Goal: Obtain resource: Download file/media

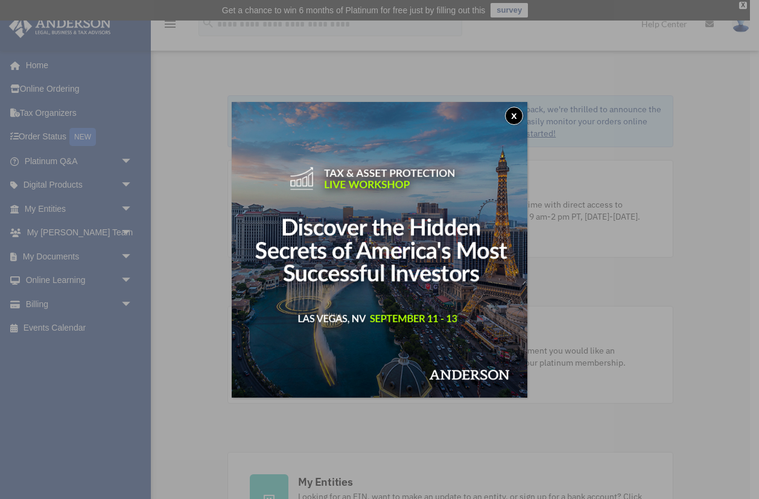
click at [517, 114] on button "x" at bounding box center [514, 116] width 18 height 18
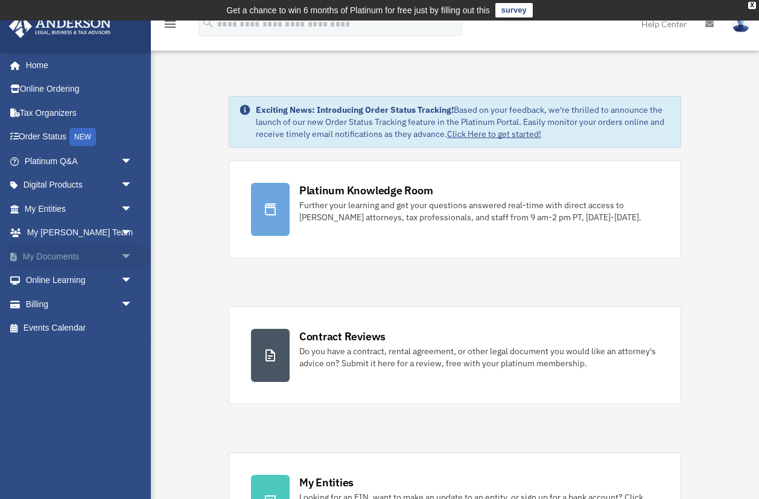
click at [97, 255] on link "My Documents arrow_drop_down" at bounding box center [79, 256] width 142 height 24
click at [129, 255] on span "arrow_drop_down" at bounding box center [133, 256] width 24 height 25
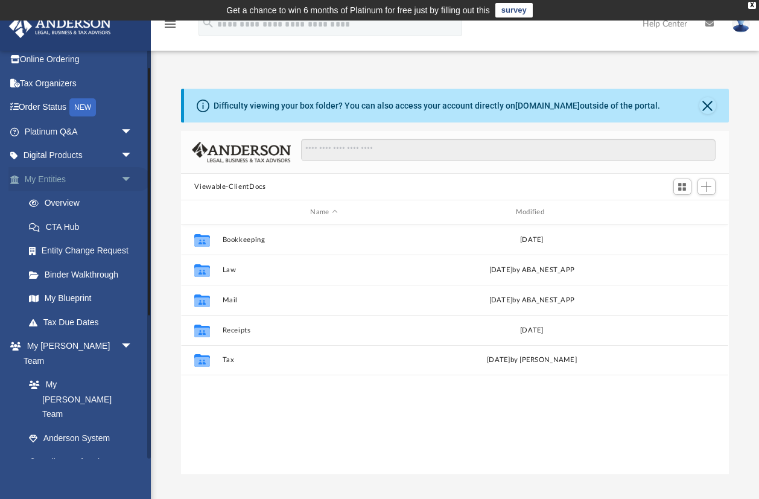
scroll to position [274, 548]
click at [128, 177] on span "arrow_drop_down" at bounding box center [133, 179] width 24 height 25
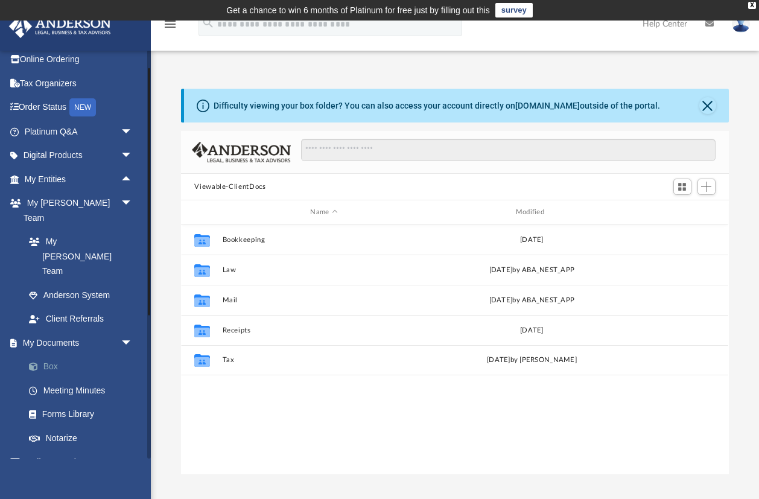
click at [45, 355] on link "Box" at bounding box center [84, 367] width 134 height 24
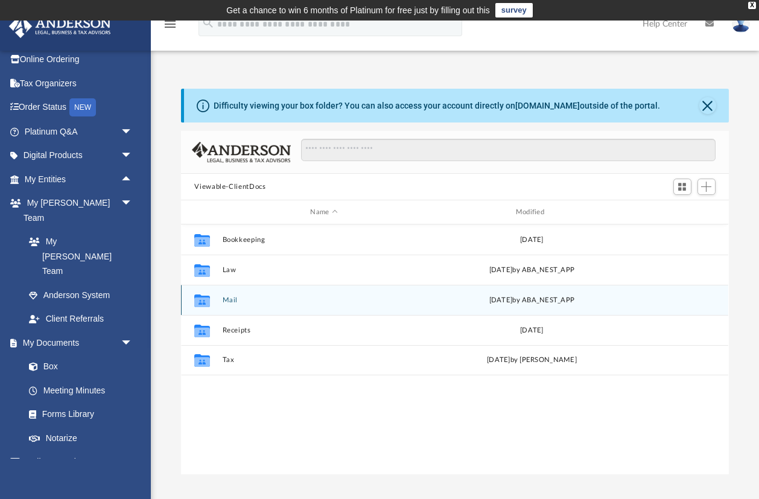
click at [227, 298] on button "Mail" at bounding box center [324, 300] width 203 height 8
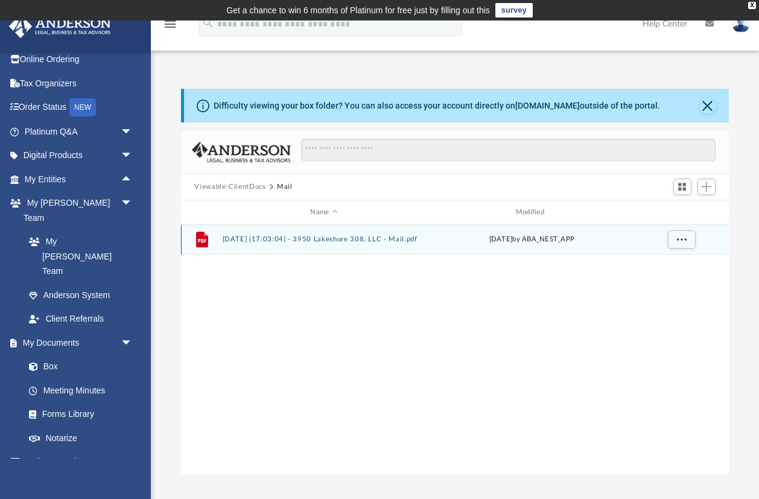
click at [257, 240] on button "[DATE] (17:03:04) - 3950 Lakeshore 308, LLC - Mail.pdf" at bounding box center [324, 239] width 203 height 8
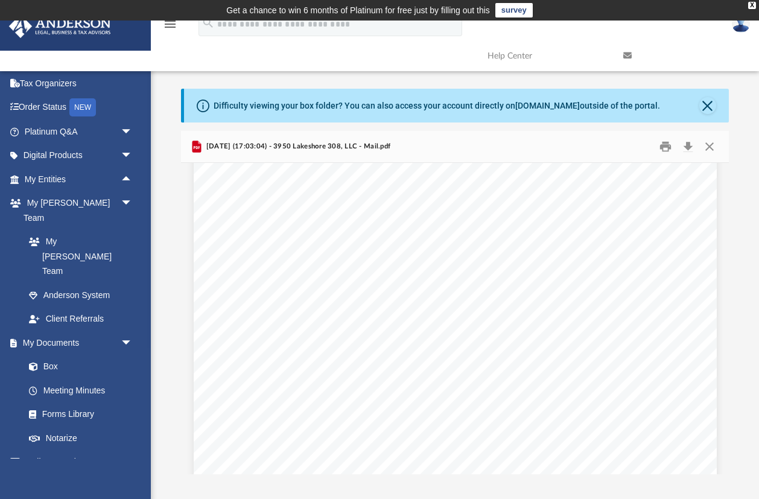
scroll to position [189, 0]
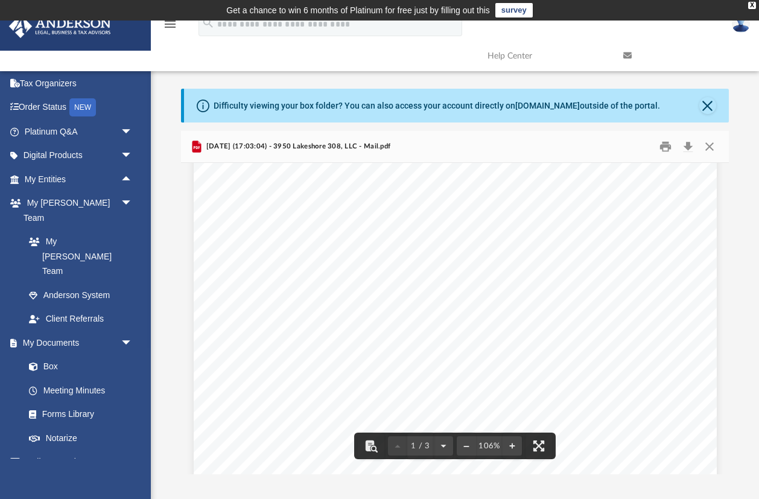
drag, startPoint x: 265, startPoint y: 289, endPoint x: 295, endPoint y: 290, distance: 30.2
click at [295, 290] on div "Page 1" at bounding box center [455, 320] width 523 height 674
